Goal: Task Accomplishment & Management: Complete application form

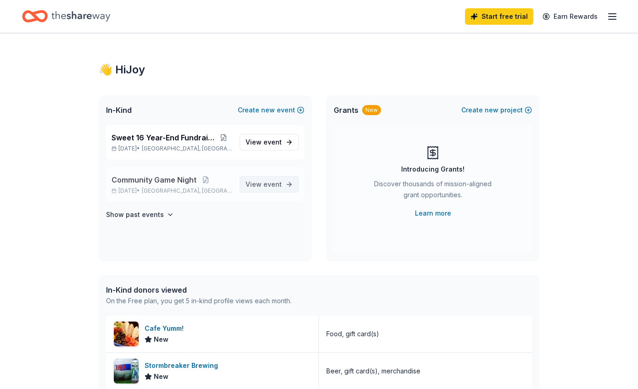
click at [253, 183] on span "View event" at bounding box center [263, 184] width 36 height 11
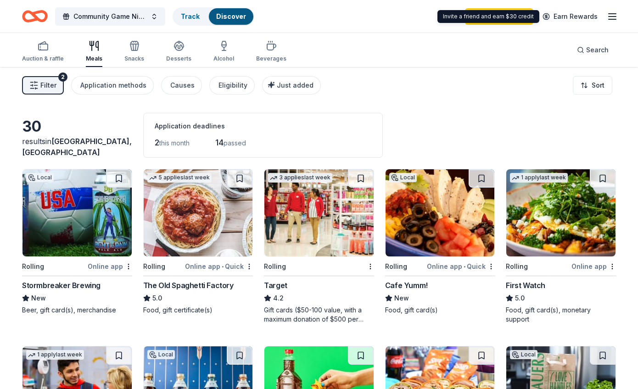
click at [611, 17] on icon "button" at bounding box center [611, 16] width 11 height 11
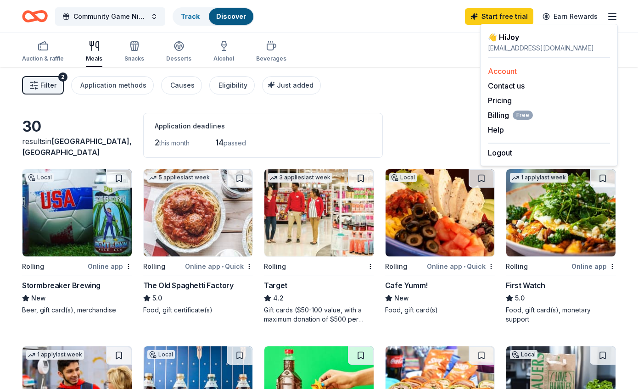
click at [512, 69] on link "Account" at bounding box center [502, 71] width 29 height 9
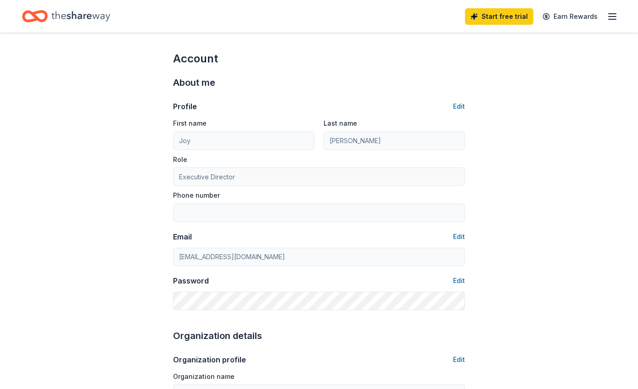
click at [616, 16] on icon "button" at bounding box center [611, 16] width 11 height 11
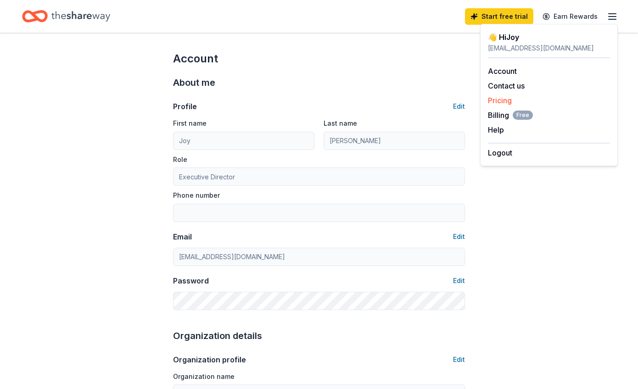
click at [506, 100] on link "Pricing" at bounding box center [500, 100] width 24 height 9
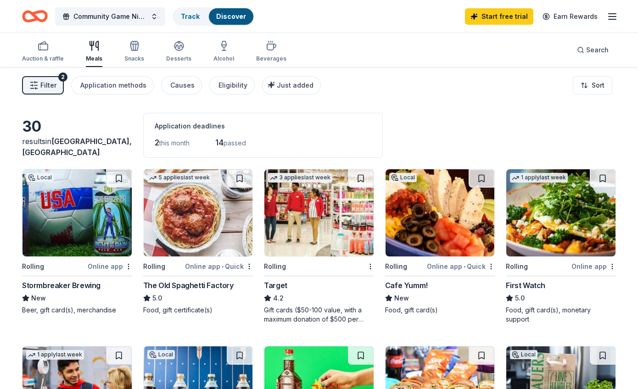
click at [28, 18] on icon "Home" at bounding box center [35, 17] width 26 height 22
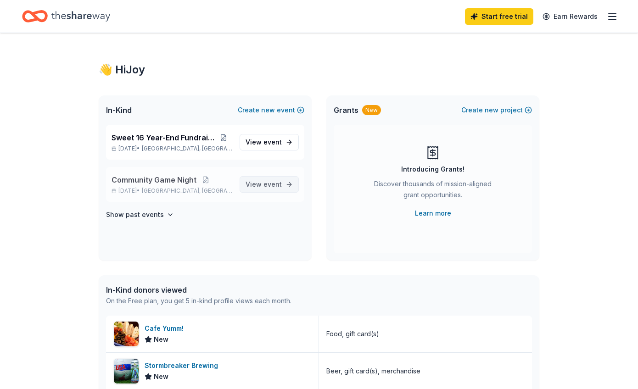
click at [272, 185] on span "event" at bounding box center [272, 184] width 18 height 8
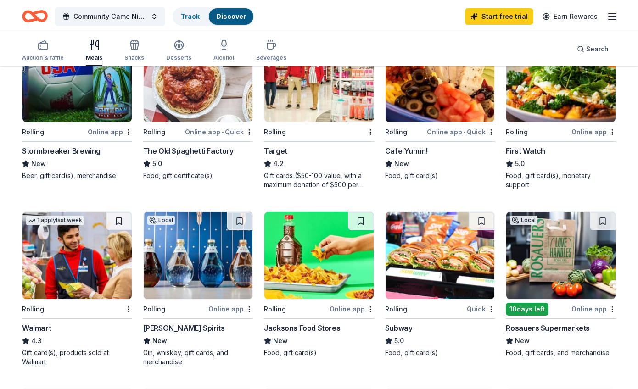
scroll to position [133, 0]
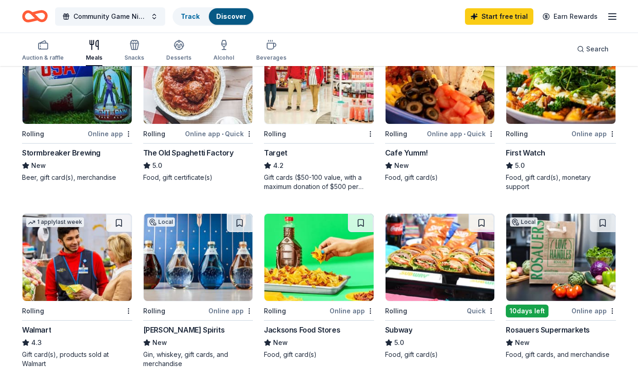
click at [415, 155] on div "Cafe Yumm!" at bounding box center [406, 152] width 43 height 11
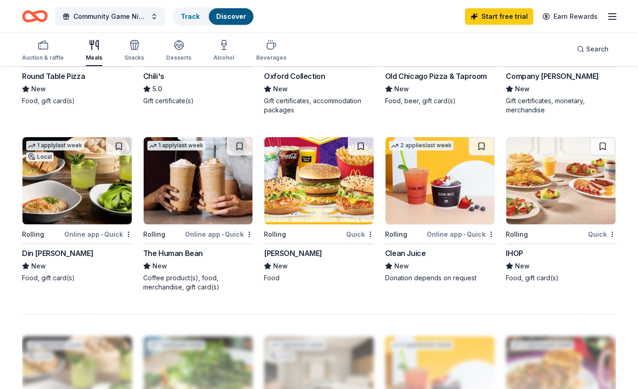
scroll to position [564, 0]
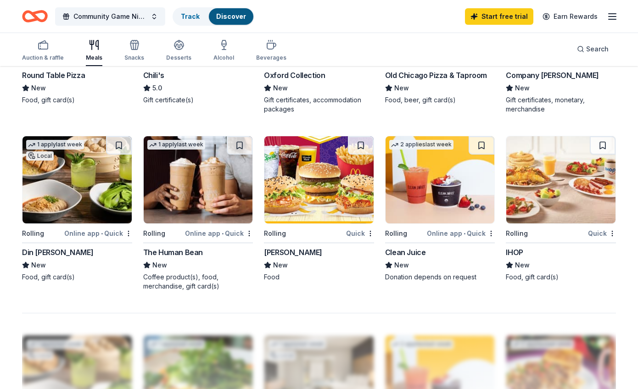
click at [410, 252] on div "Clean Juice" at bounding box center [405, 252] width 41 height 11
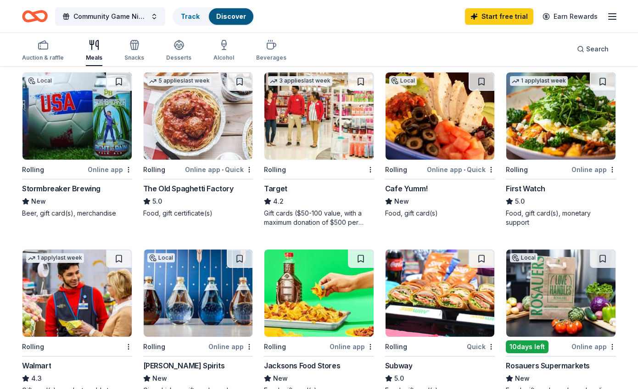
scroll to position [0, 0]
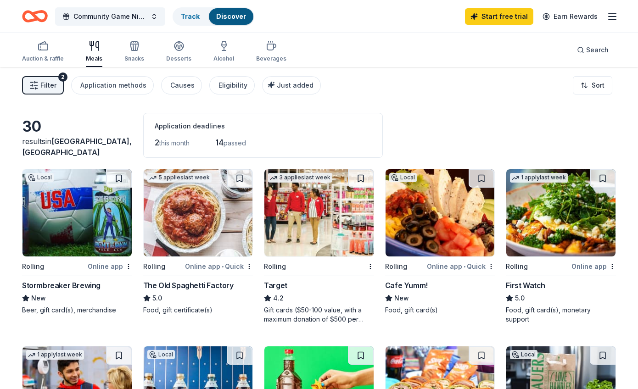
click at [103, 204] on img at bounding box center [76, 212] width 109 height 87
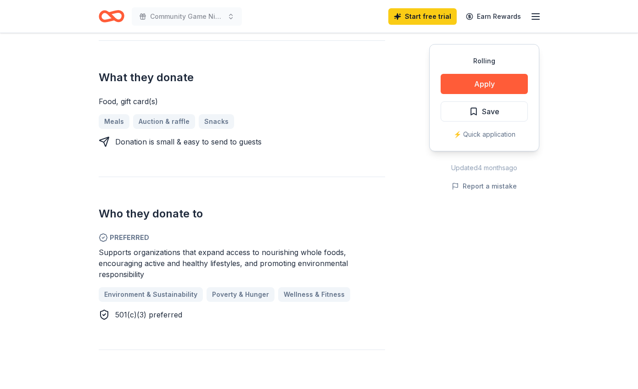
scroll to position [326, 0]
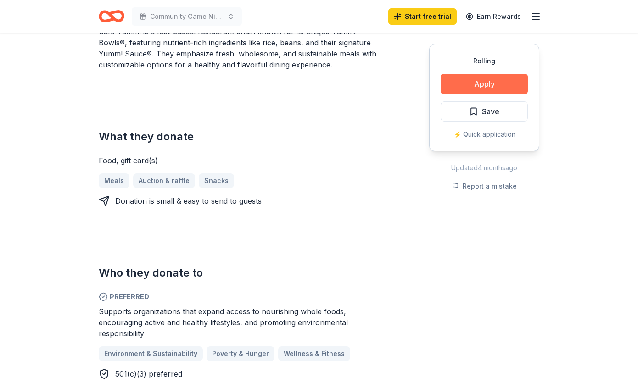
click at [468, 89] on button "Apply" at bounding box center [483, 84] width 87 height 20
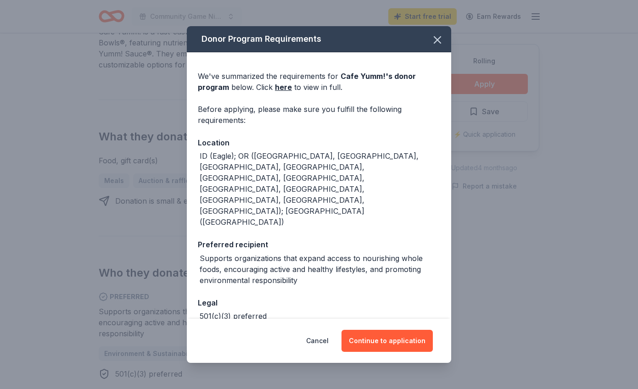
scroll to position [7, 0]
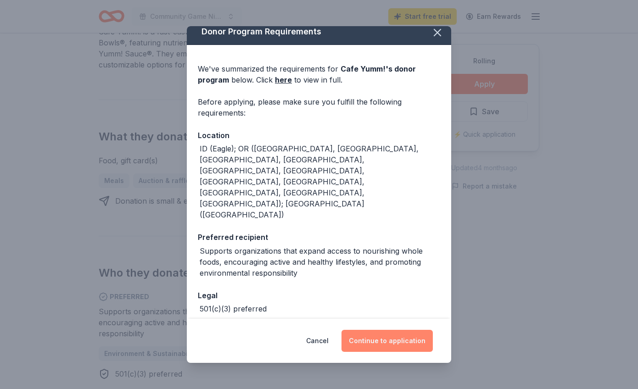
click at [365, 341] on button "Continue to application" at bounding box center [386, 341] width 91 height 22
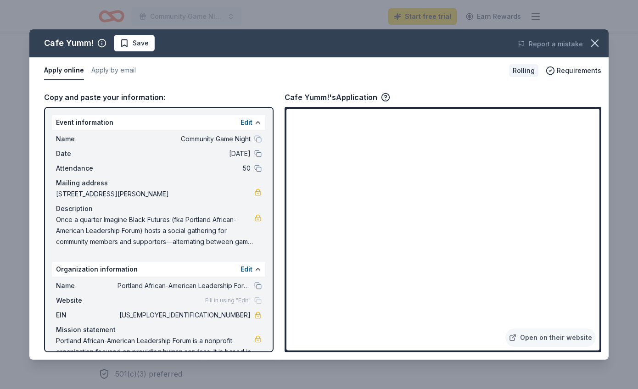
scroll to position [28, 0]
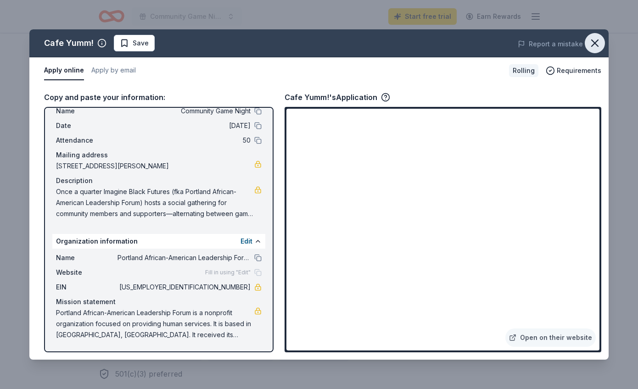
click at [594, 48] on icon "button" at bounding box center [594, 43] width 13 height 13
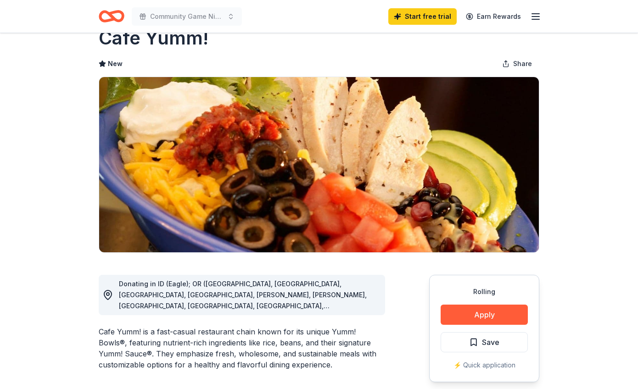
scroll to position [0, 0]
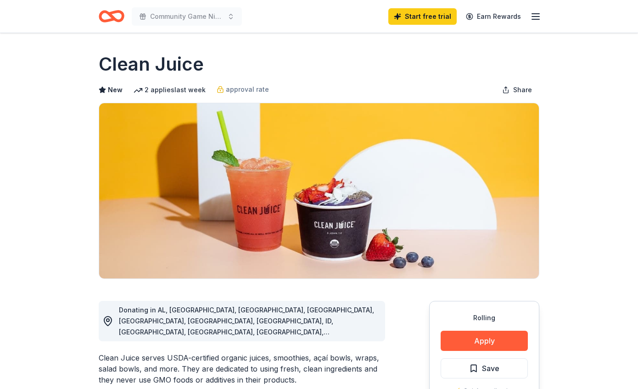
drag, startPoint x: 92, startPoint y: 63, endPoint x: 214, endPoint y: 62, distance: 122.0
drag, startPoint x: 203, startPoint y: 64, endPoint x: 90, endPoint y: 64, distance: 112.4
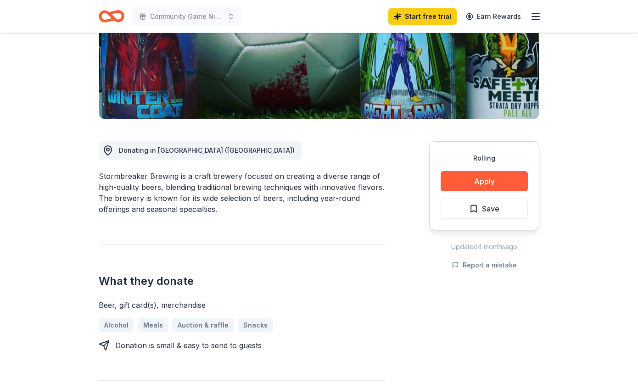
scroll to position [166, 0]
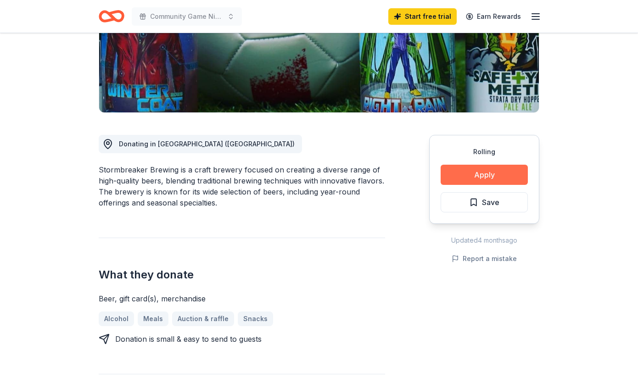
click at [483, 174] on button "Apply" at bounding box center [483, 175] width 87 height 20
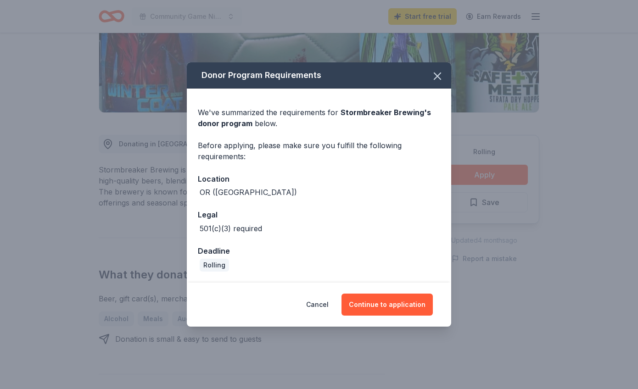
click at [383, 316] on div "Cancel Continue to application" at bounding box center [319, 305] width 264 height 44
click at [382, 304] on button "Continue to application" at bounding box center [386, 305] width 91 height 22
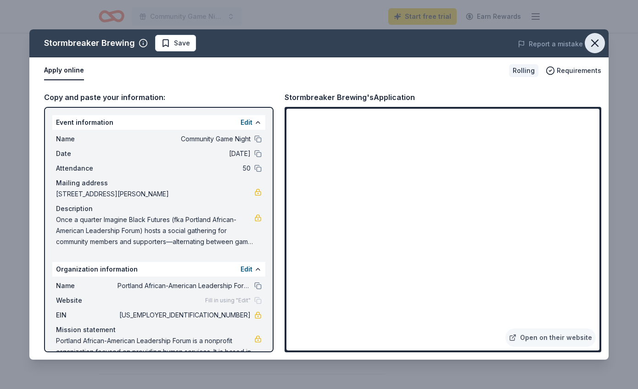
click at [596, 41] on icon "button" at bounding box center [594, 43] width 6 height 6
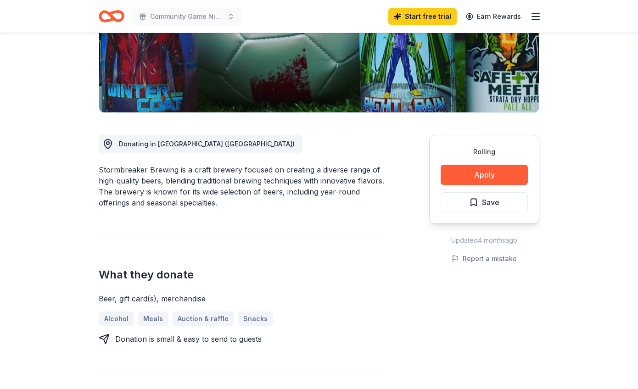
click at [177, 169] on div "Stormbreaker Brewing is a craft brewery focused on creating a diverse range of …" at bounding box center [242, 186] width 286 height 44
drag, startPoint x: 174, startPoint y: 169, endPoint x: 92, endPoint y: 164, distance: 81.8
drag, startPoint x: 101, startPoint y: 168, endPoint x: 110, endPoint y: 167, distance: 9.2
click at [109, 167] on div "Stormbreaker Brewing is a craft brewery focused on creating a diverse range of …" at bounding box center [242, 186] width 286 height 44
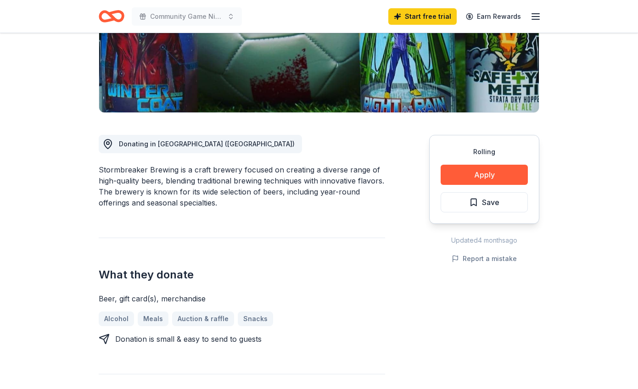
click at [102, 170] on div "Stormbreaker Brewing is a craft brewery focused on creating a diverse range of …" at bounding box center [242, 186] width 286 height 44
click at [468, 172] on button "Apply" at bounding box center [483, 175] width 87 height 20
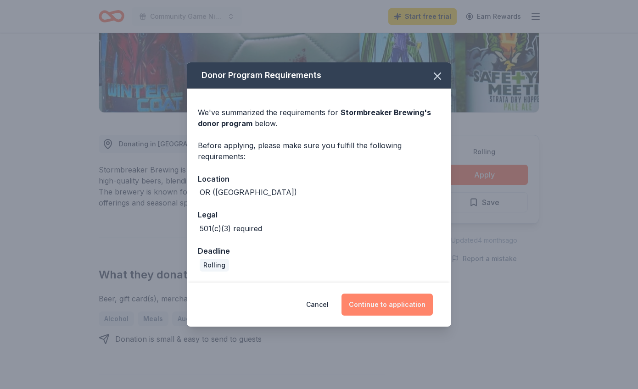
click at [398, 306] on button "Continue to application" at bounding box center [386, 305] width 91 height 22
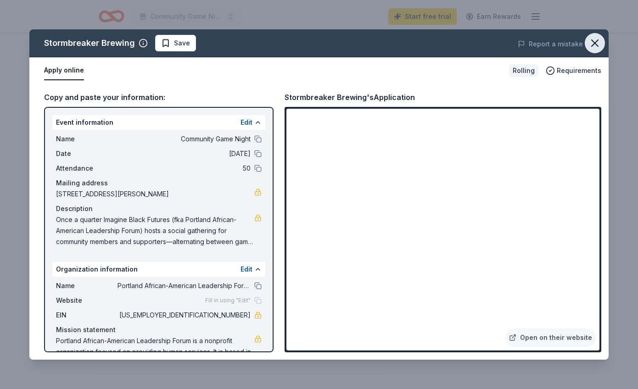
click at [594, 45] on icon "button" at bounding box center [594, 43] width 13 height 13
